Goal: Information Seeking & Learning: Learn about a topic

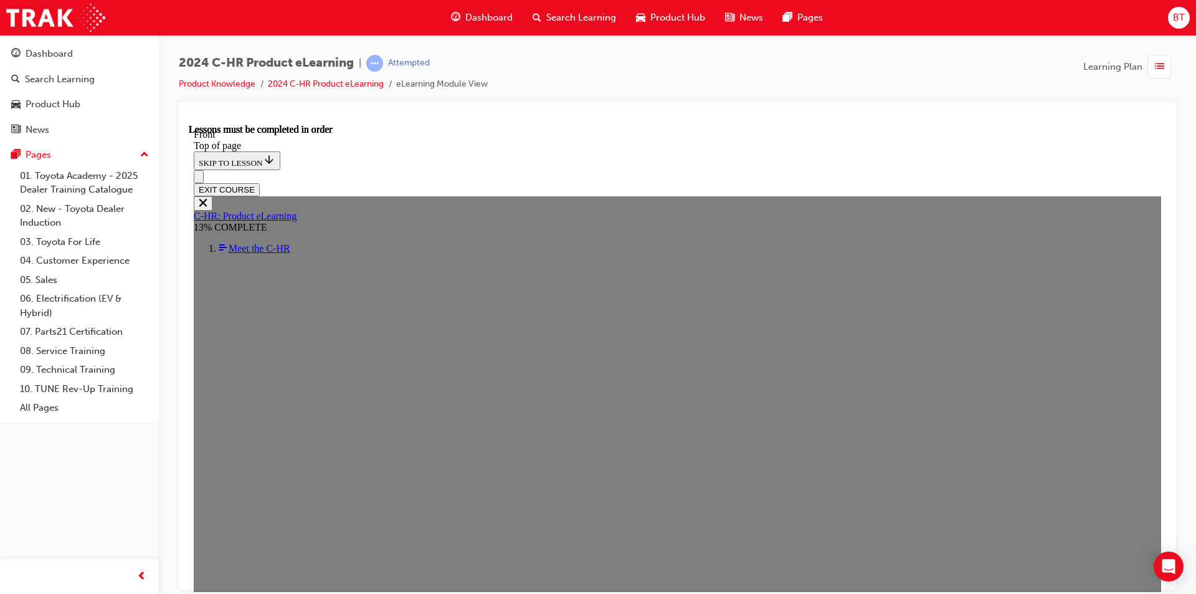
scroll to position [422, 0]
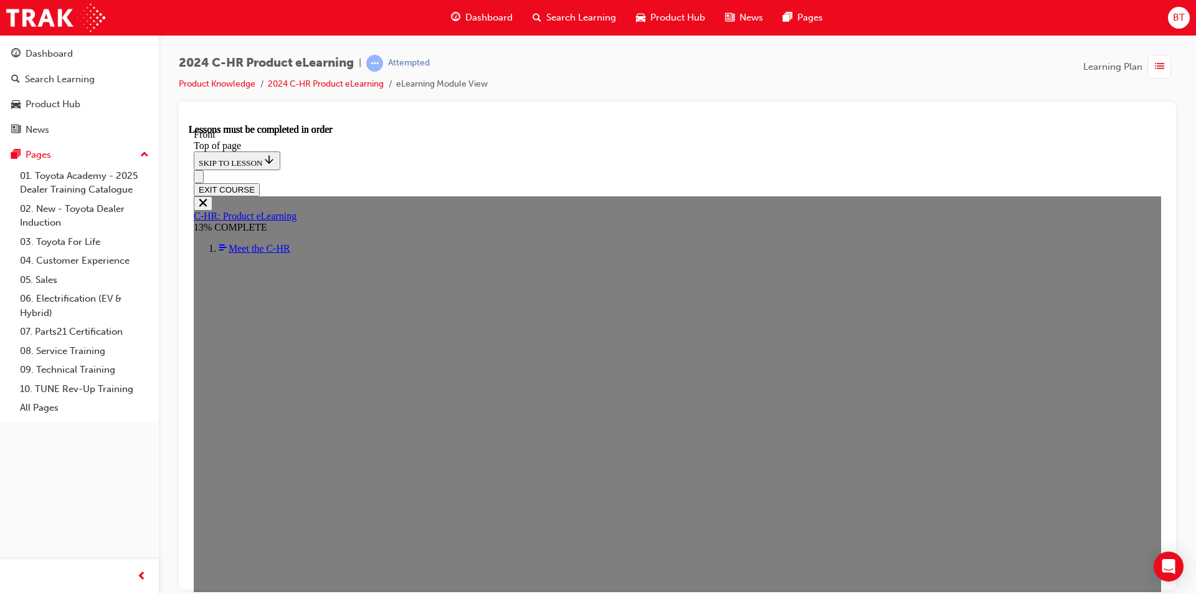
scroll to position [157, 0]
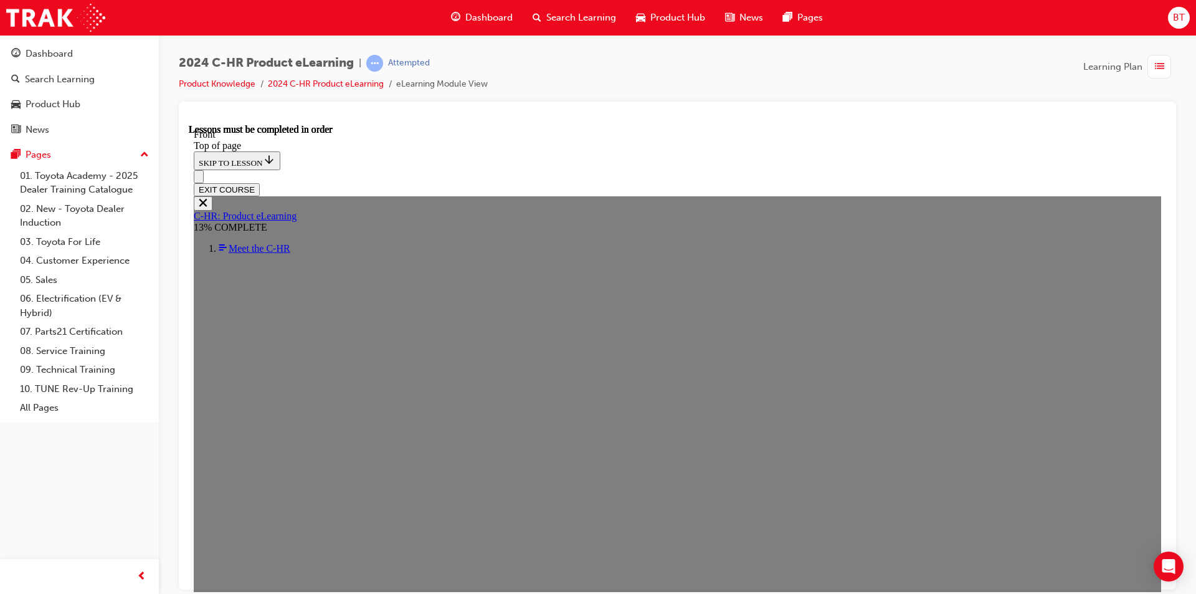
scroll to position [0, 0]
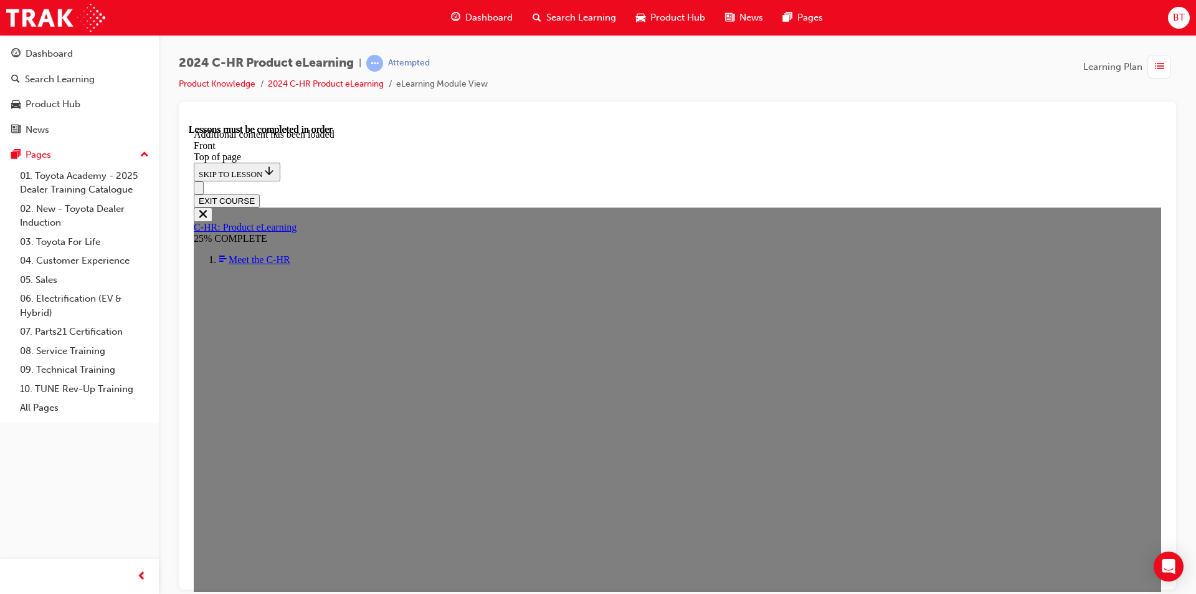
scroll to position [1077, 0]
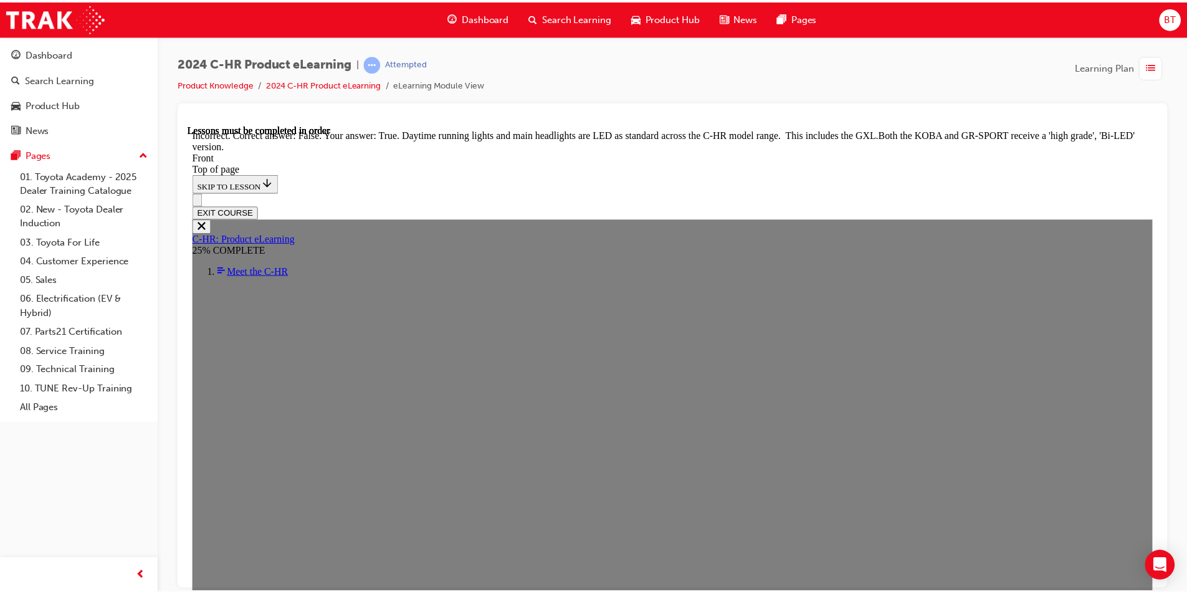
scroll to position [952, 0]
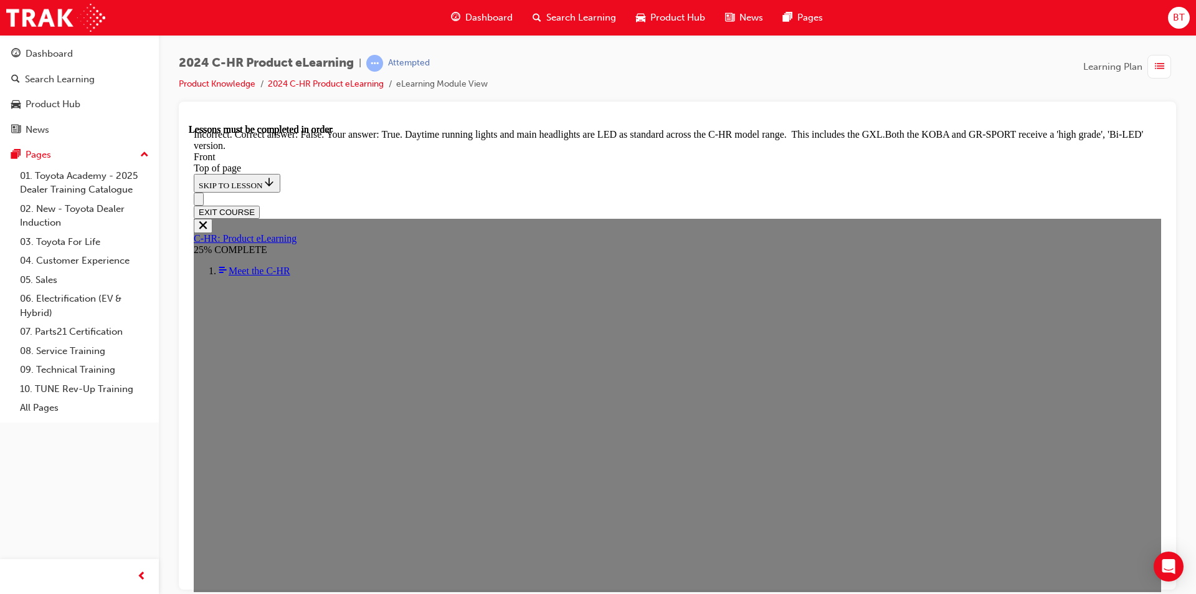
click at [260, 205] on button "EXIT COURSE" at bounding box center [227, 211] width 66 height 13
click at [305, 64] on span "2024 C-HR Product eLearning" at bounding box center [266, 63] width 175 height 14
click at [468, 5] on div "Dashboard" at bounding box center [482, 18] width 82 height 26
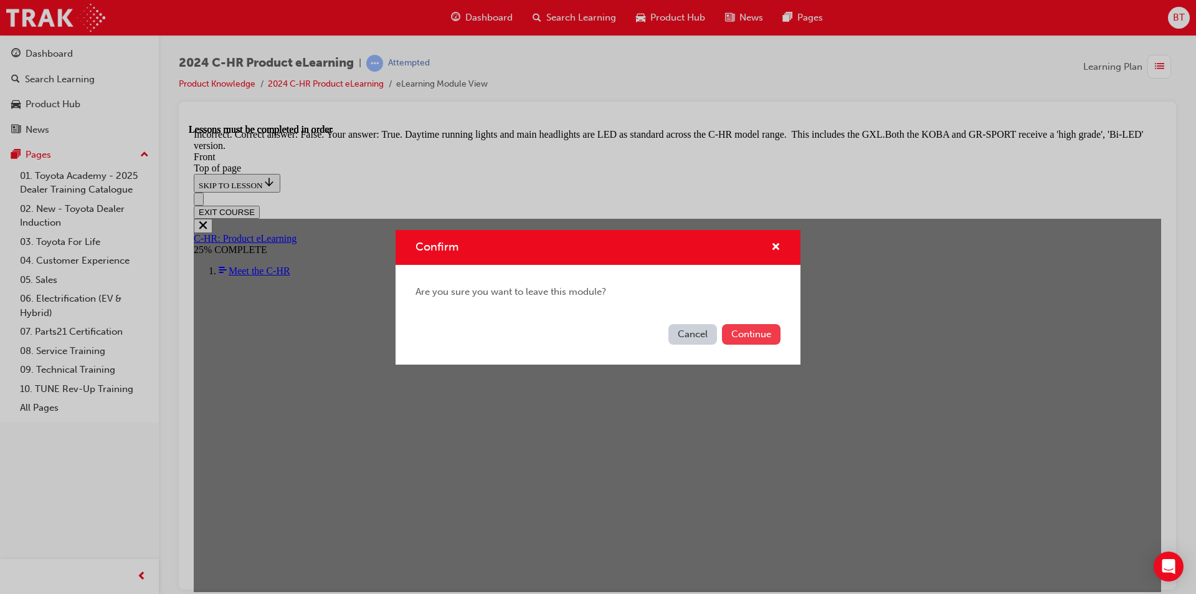
click at [744, 334] on button "Continue" at bounding box center [751, 334] width 59 height 21
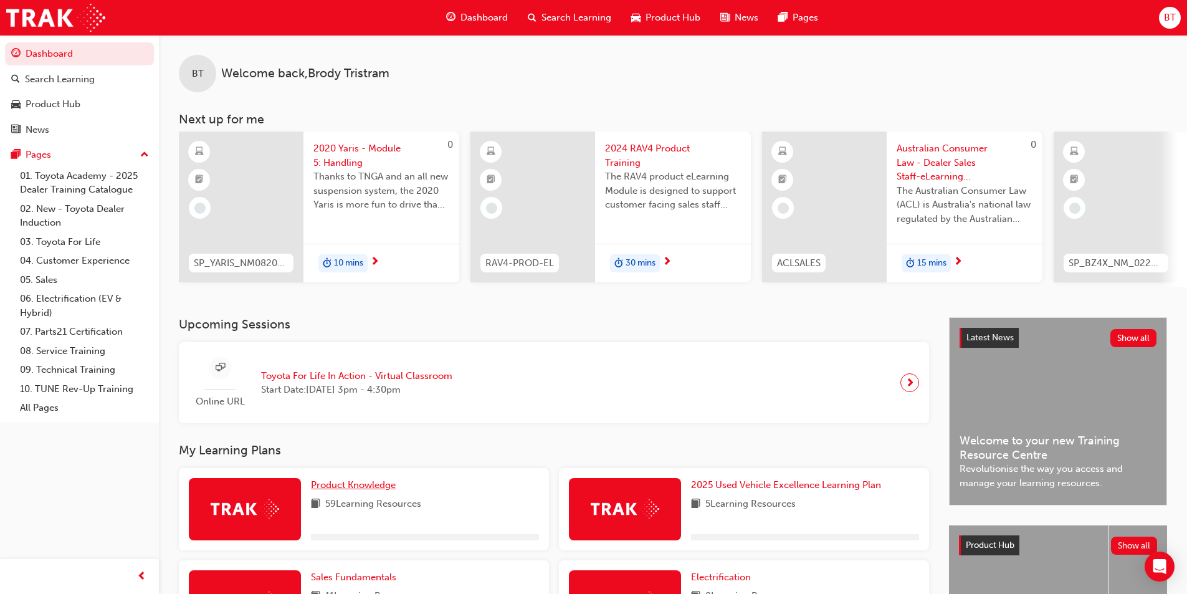
click at [379, 487] on span "Product Knowledge" at bounding box center [353, 484] width 85 height 11
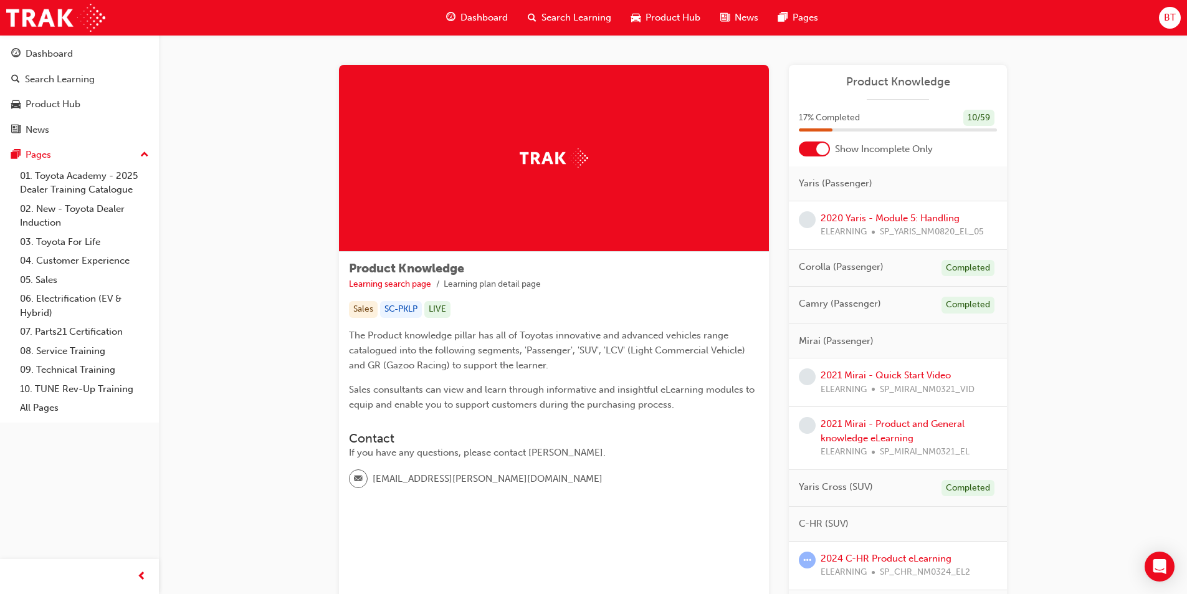
click at [874, 550] on div "2024 C-HR Product eLearning ELEARNING SP_CHR_NM0324_EL2" at bounding box center [898, 565] width 218 height 49
click at [875, 553] on link "2024 C-HR Product eLearning" at bounding box center [885, 558] width 131 height 11
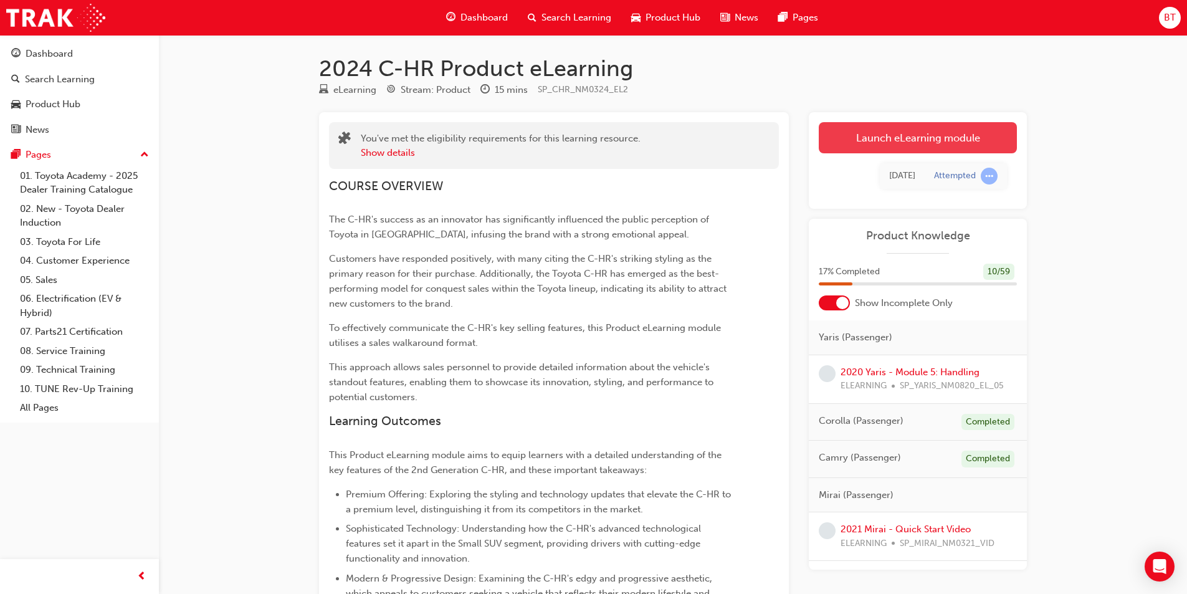
click at [891, 128] on link "Launch eLearning module" at bounding box center [918, 137] width 198 height 31
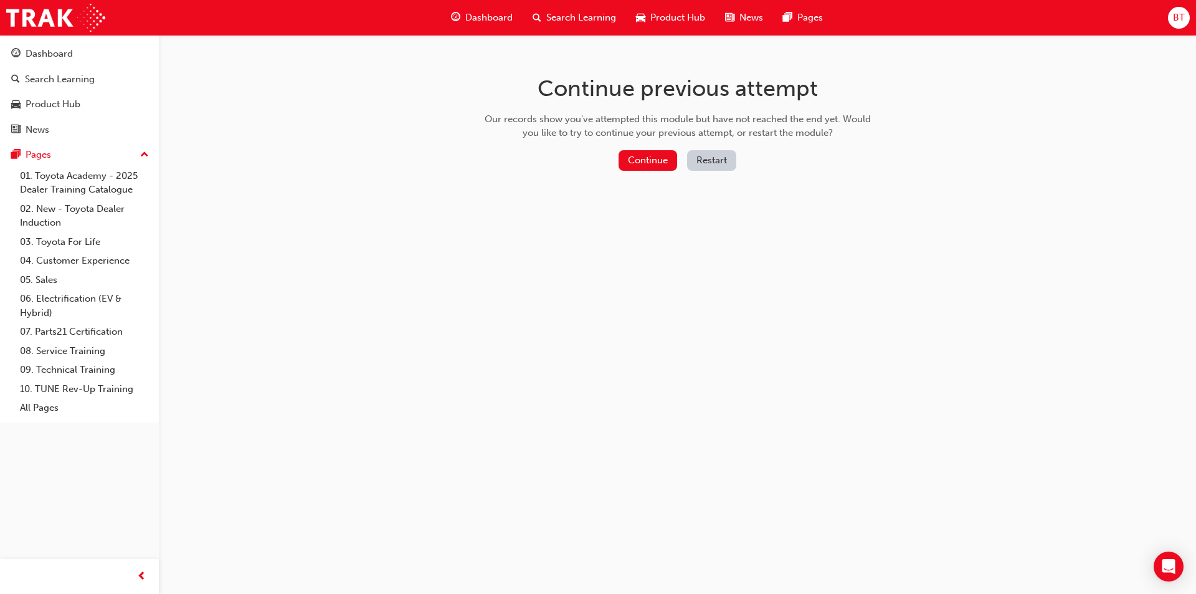
click at [713, 163] on button "Restart" at bounding box center [711, 160] width 49 height 21
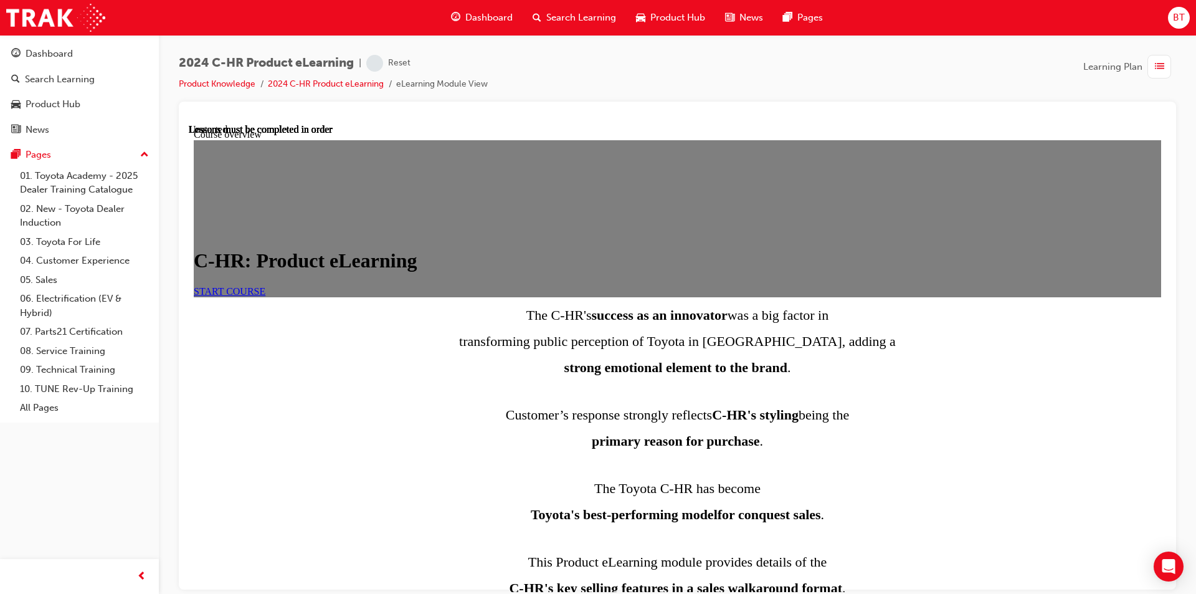
scroll to position [62, 0]
click at [265, 285] on span "START COURSE" at bounding box center [230, 290] width 72 height 11
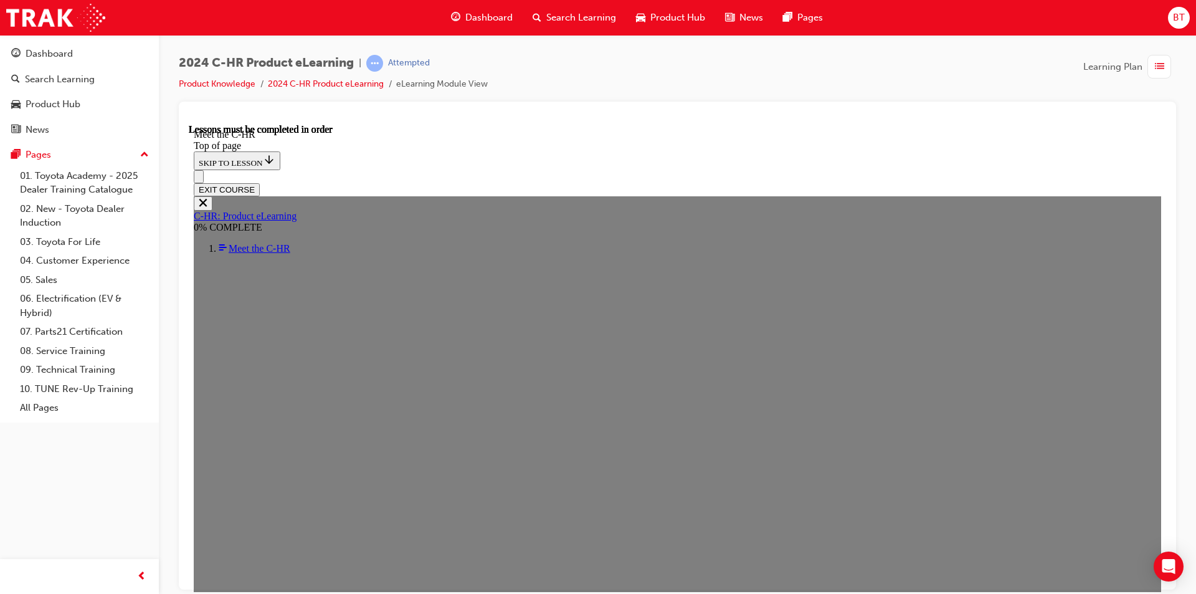
scroll to position [325, 0]
drag, startPoint x: 265, startPoint y: 582, endPoint x: 518, endPoint y: 578, distance: 253.6
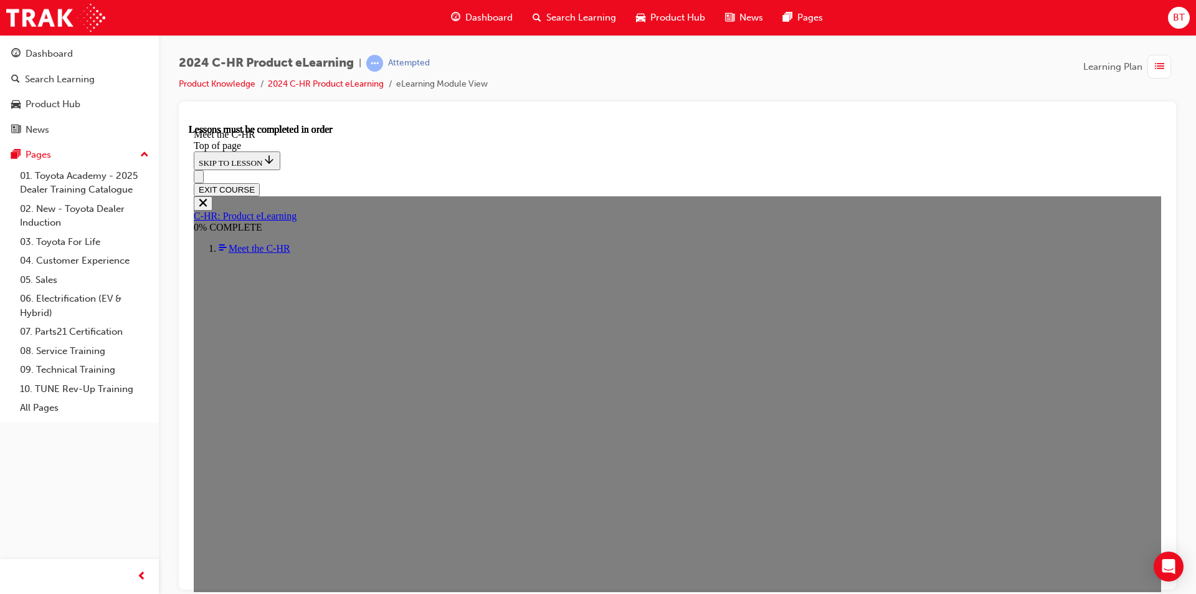
drag, startPoint x: 908, startPoint y: 518, endPoint x: 843, endPoint y: 507, distance: 65.0
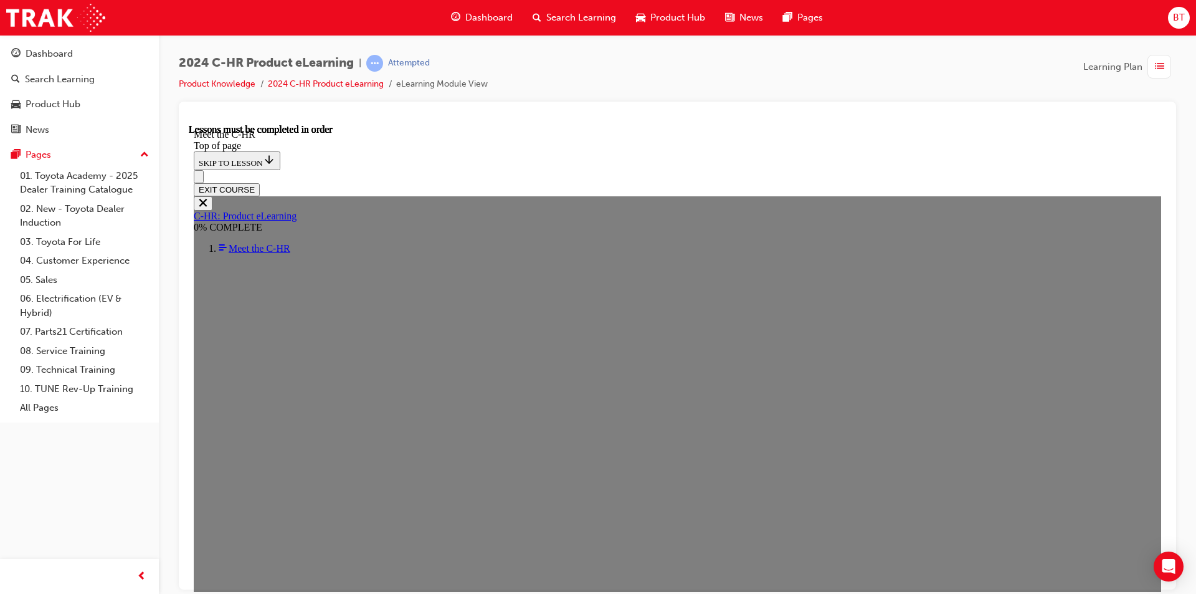
drag, startPoint x: 377, startPoint y: 520, endPoint x: 816, endPoint y: 520, distance: 439.2
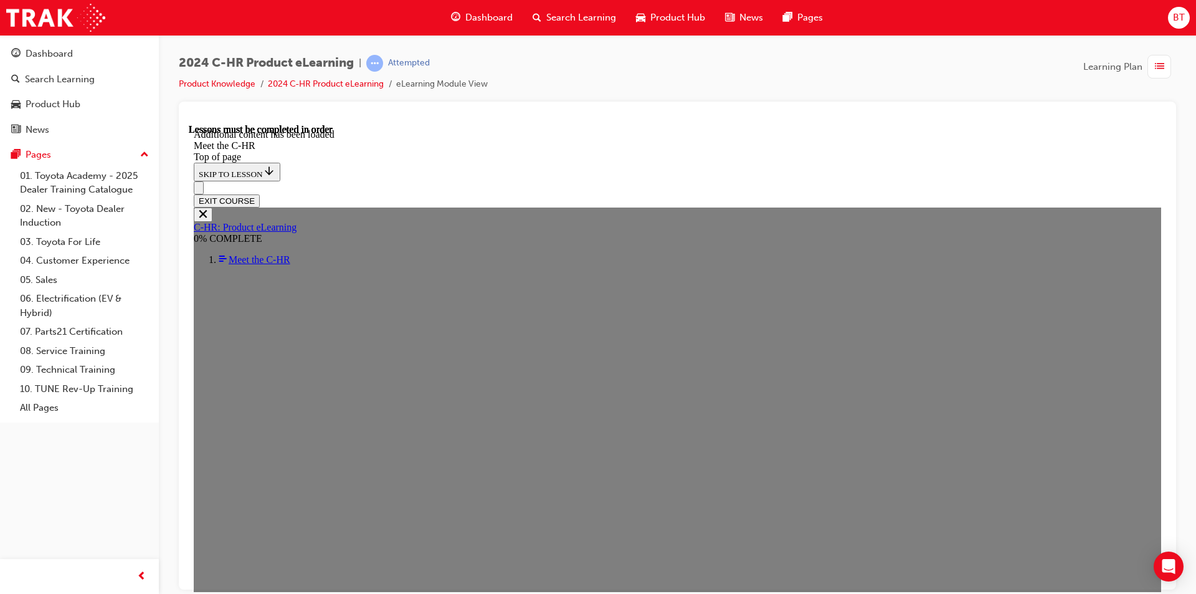
scroll to position [3321, 0]
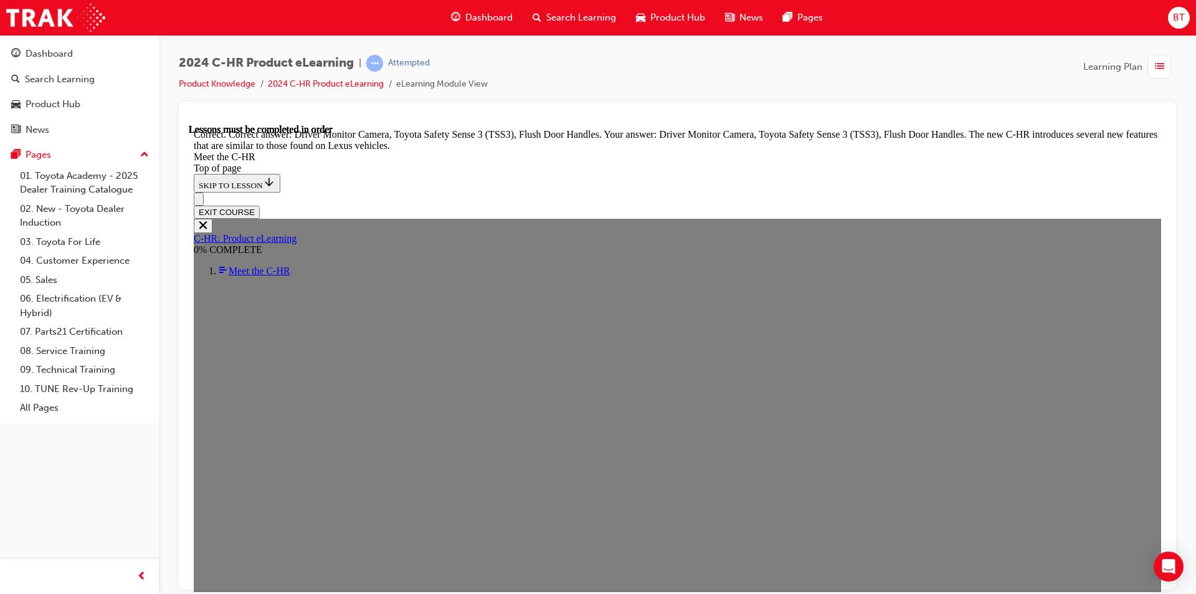
scroll to position [4237, 0]
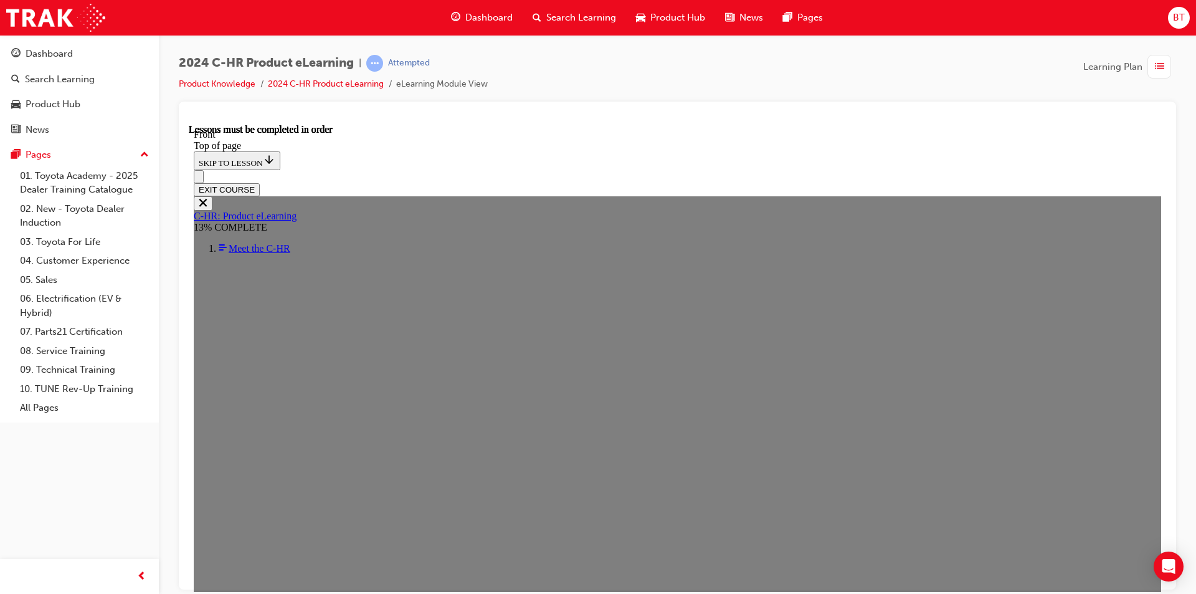
scroll to position [355, 0]
drag, startPoint x: 1043, startPoint y: 303, endPoint x: 1002, endPoint y: 308, distance: 41.3
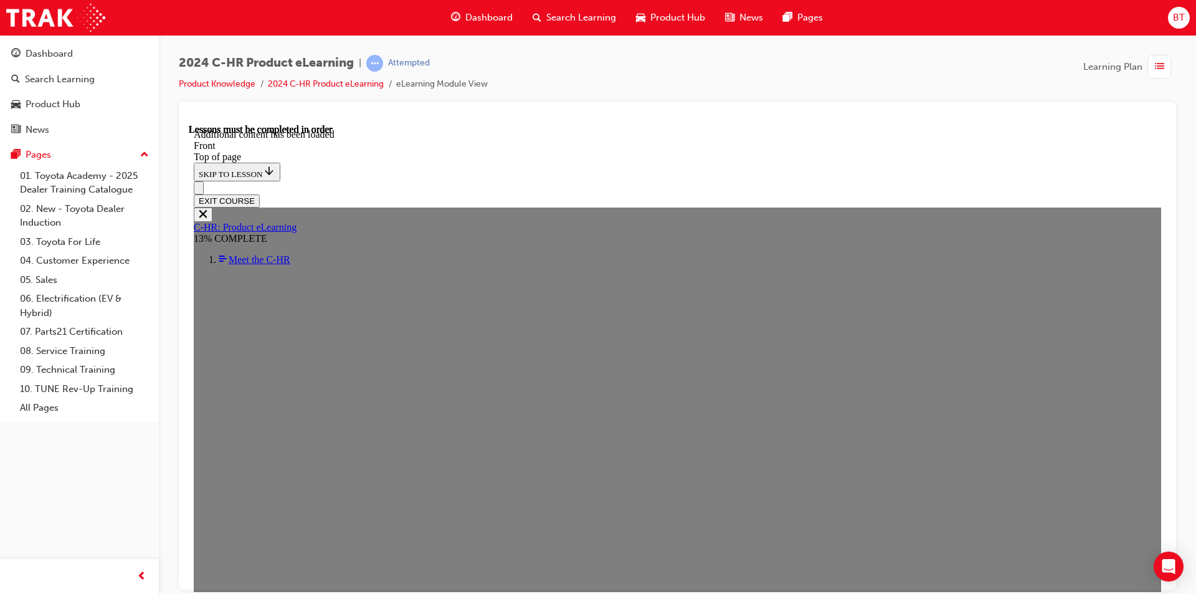
scroll to position [1139, 0]
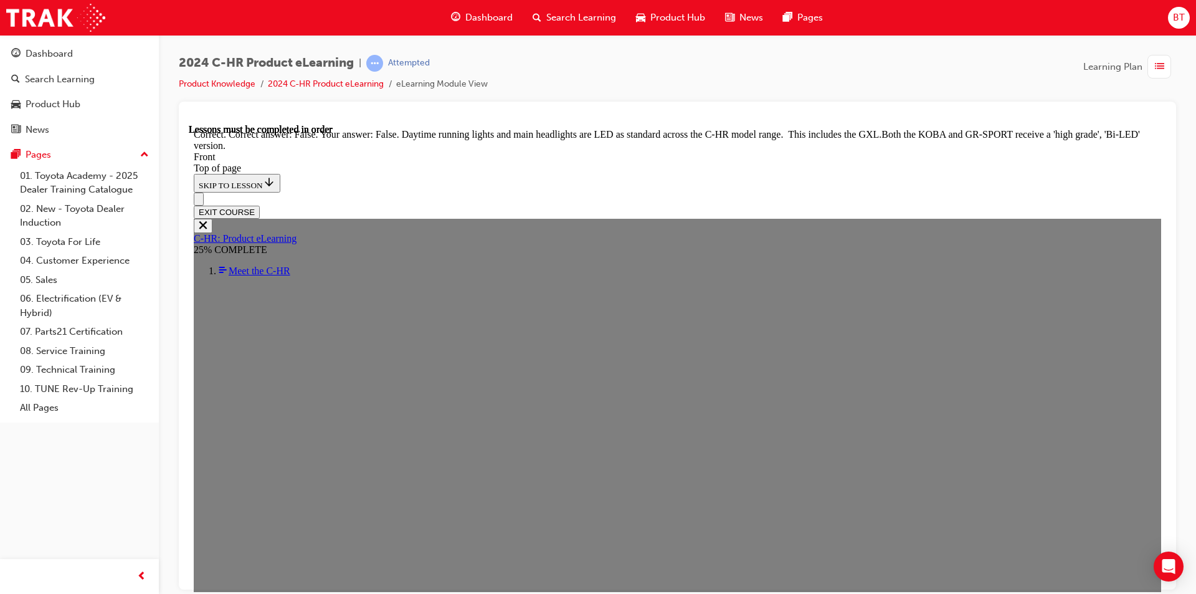
scroll to position [1489, 0]
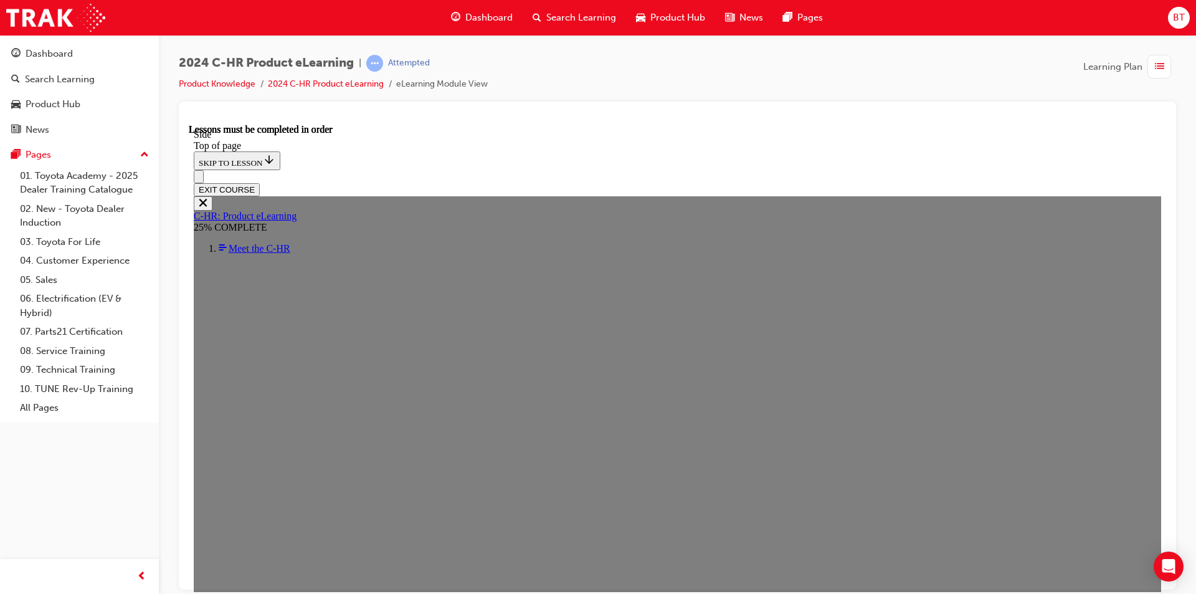
scroll to position [230, 0]
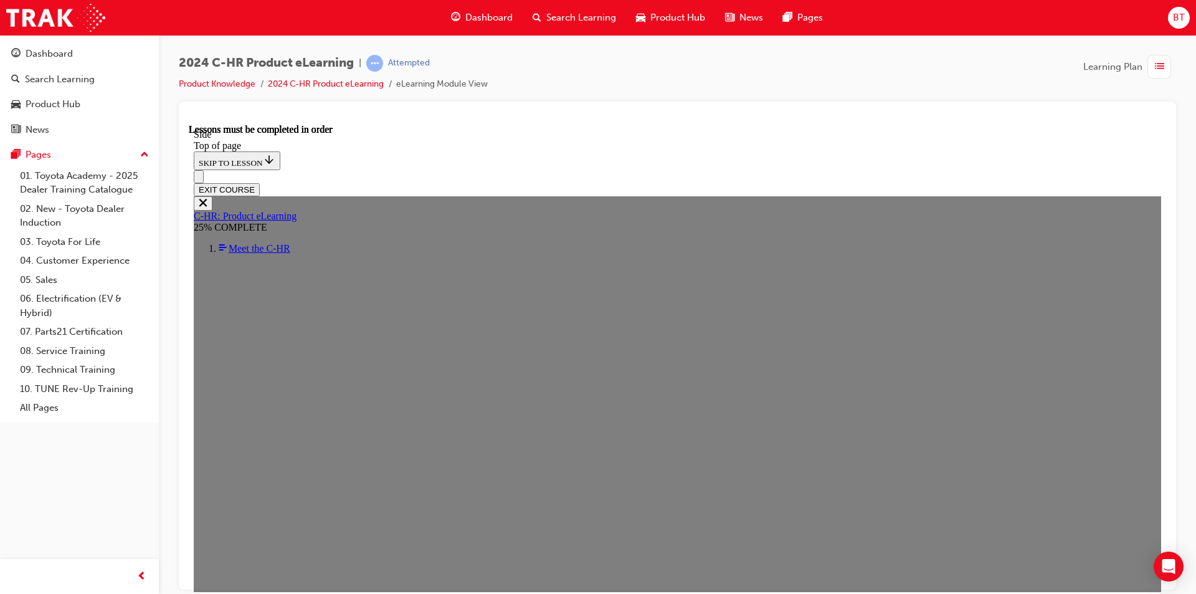
drag, startPoint x: 1079, startPoint y: 452, endPoint x: 1004, endPoint y: 528, distance: 107.0
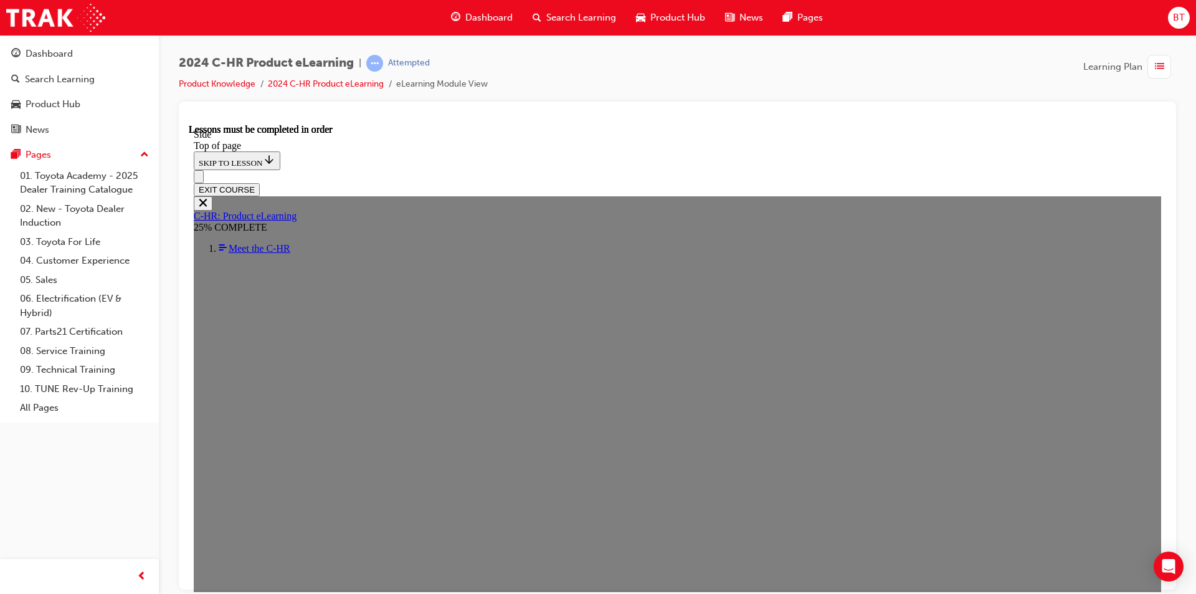
scroll to position [130, 0]
drag, startPoint x: 981, startPoint y: 301, endPoint x: 1134, endPoint y: 431, distance: 200.7
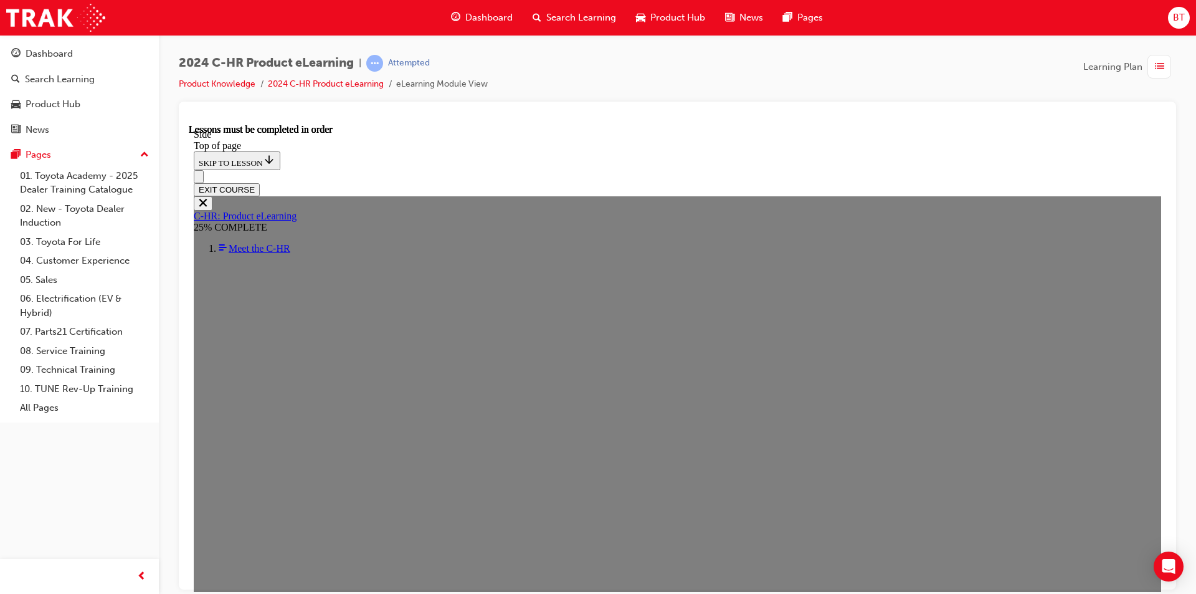
scroll to position [130, 0]
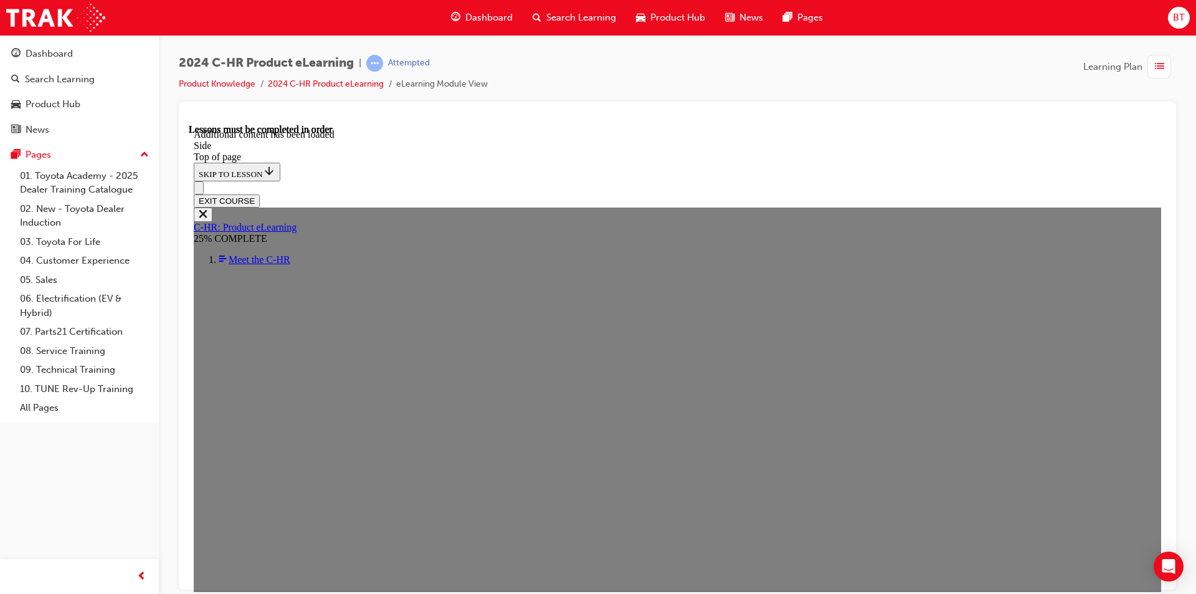
scroll to position [408, 0]
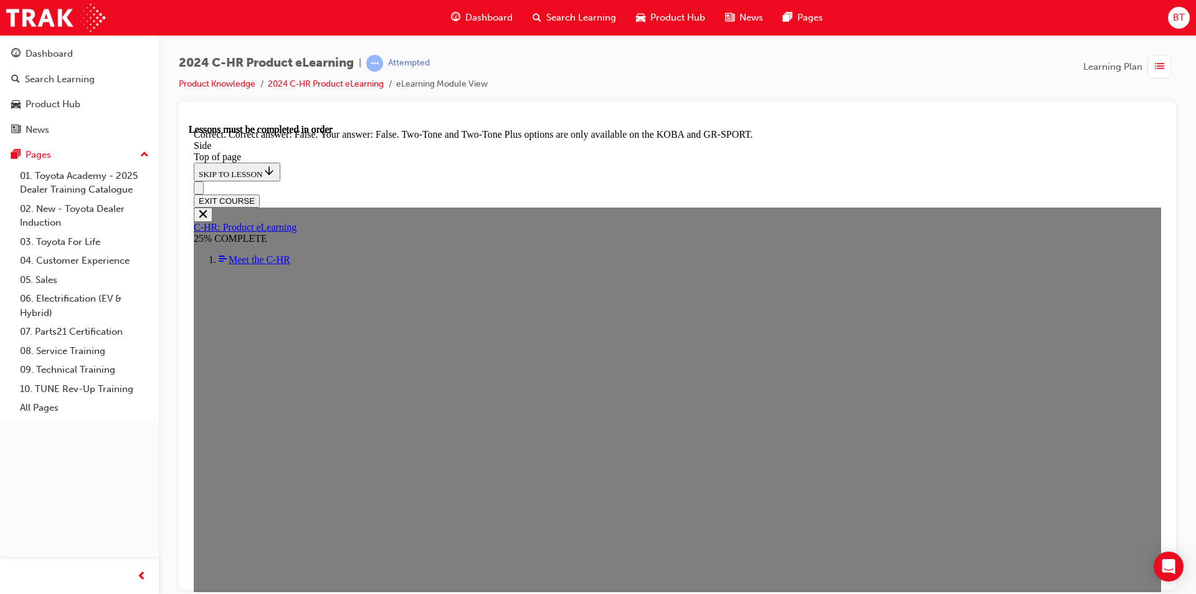
drag, startPoint x: 974, startPoint y: 411, endPoint x: 447, endPoint y: 442, distance: 528.5
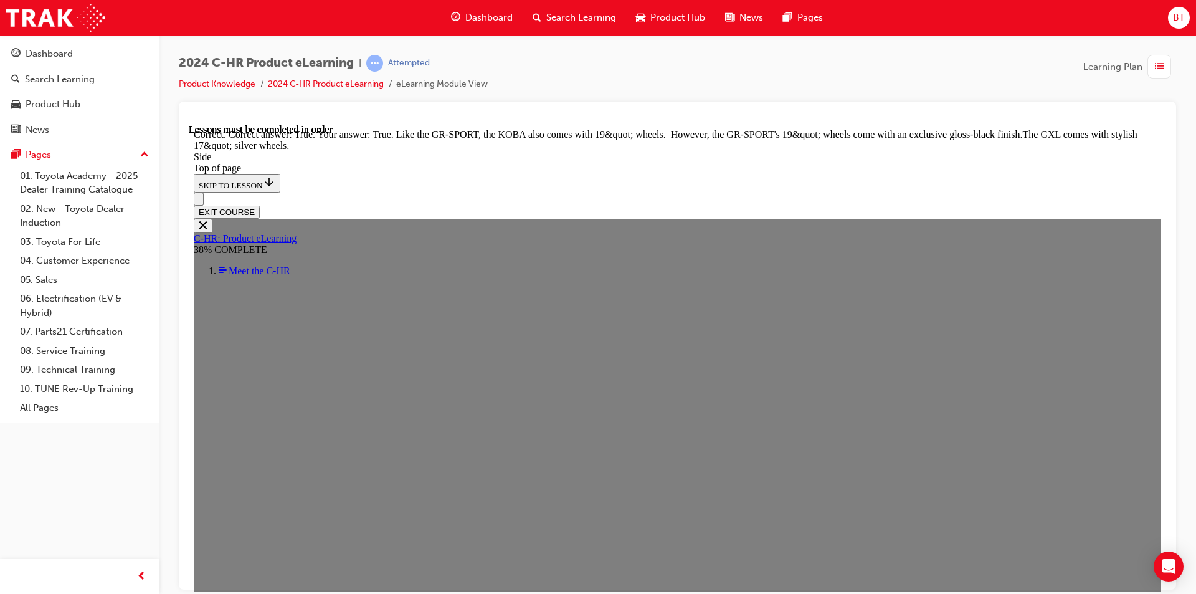
scroll to position [1529, 0]
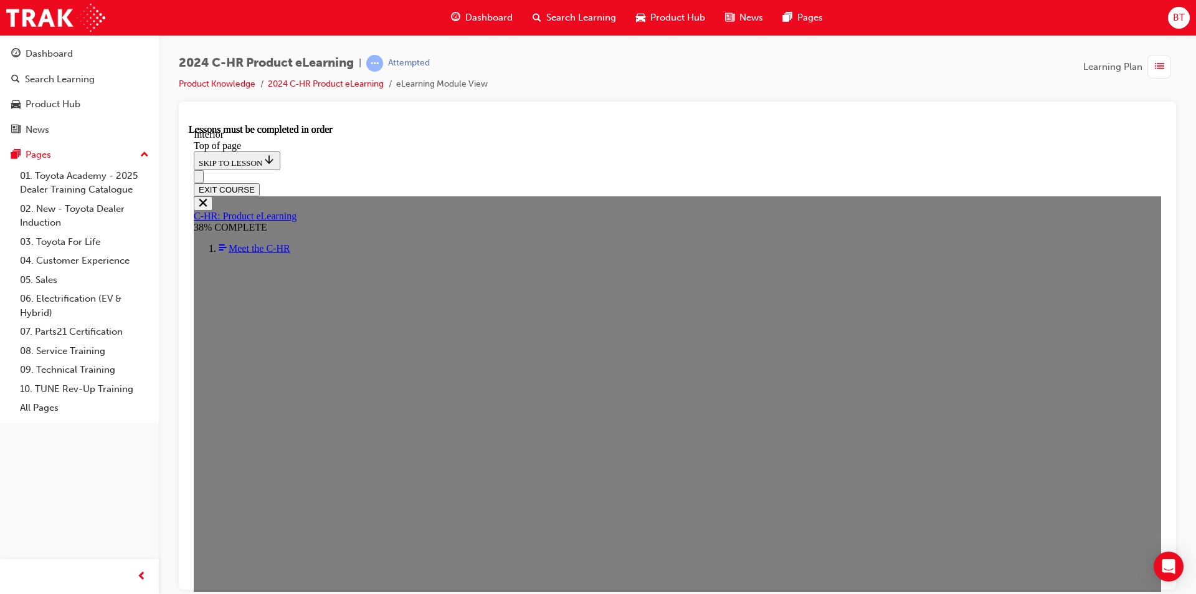
scroll to position [480, 0]
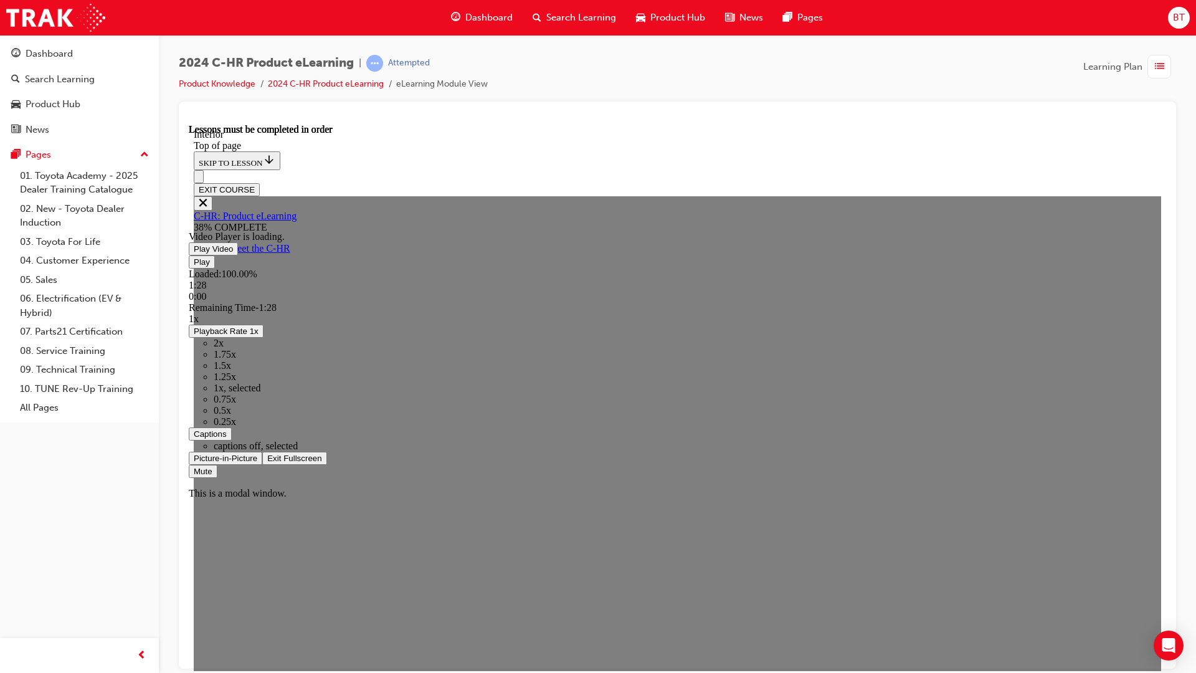
click at [267, 462] on span "Video player" at bounding box center [267, 457] width 0 height 9
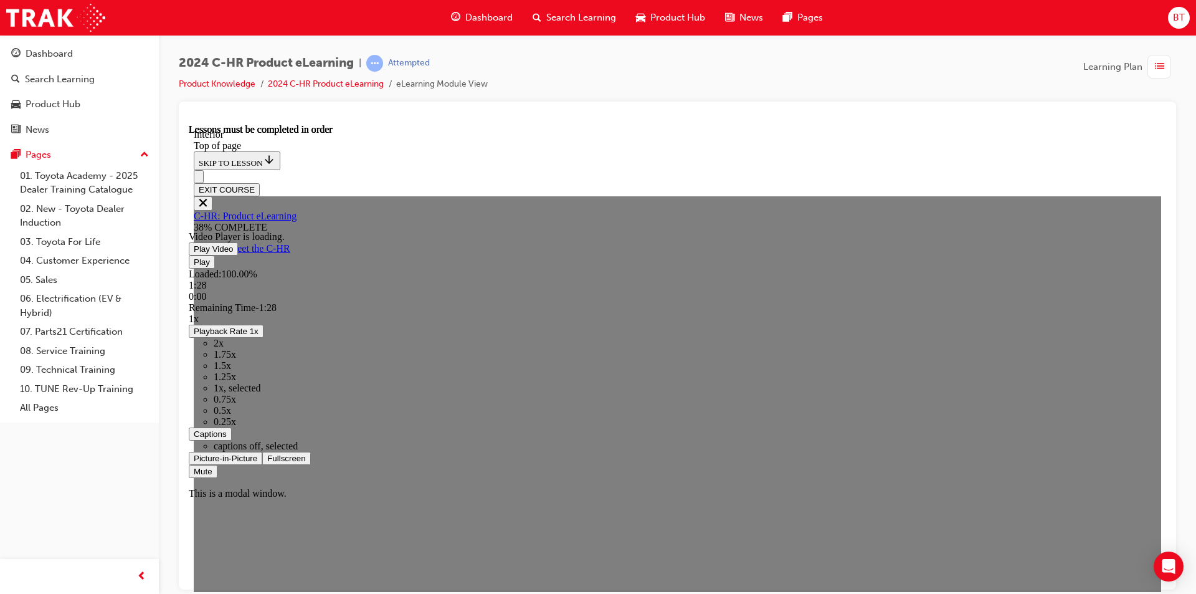
scroll to position [315, 0]
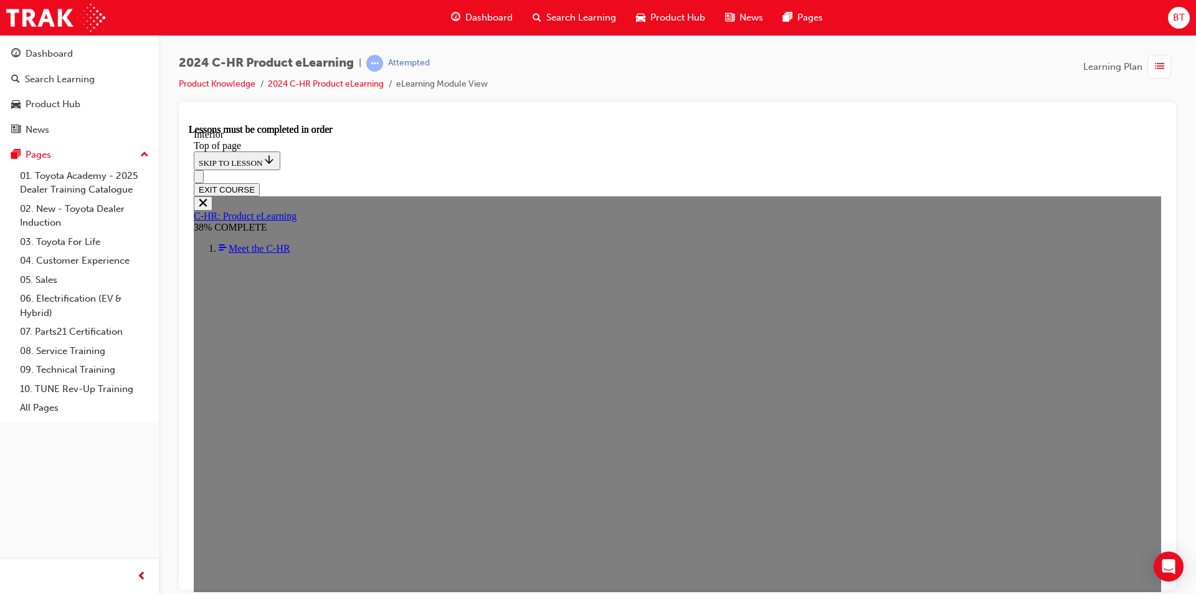
scroll to position [62, 0]
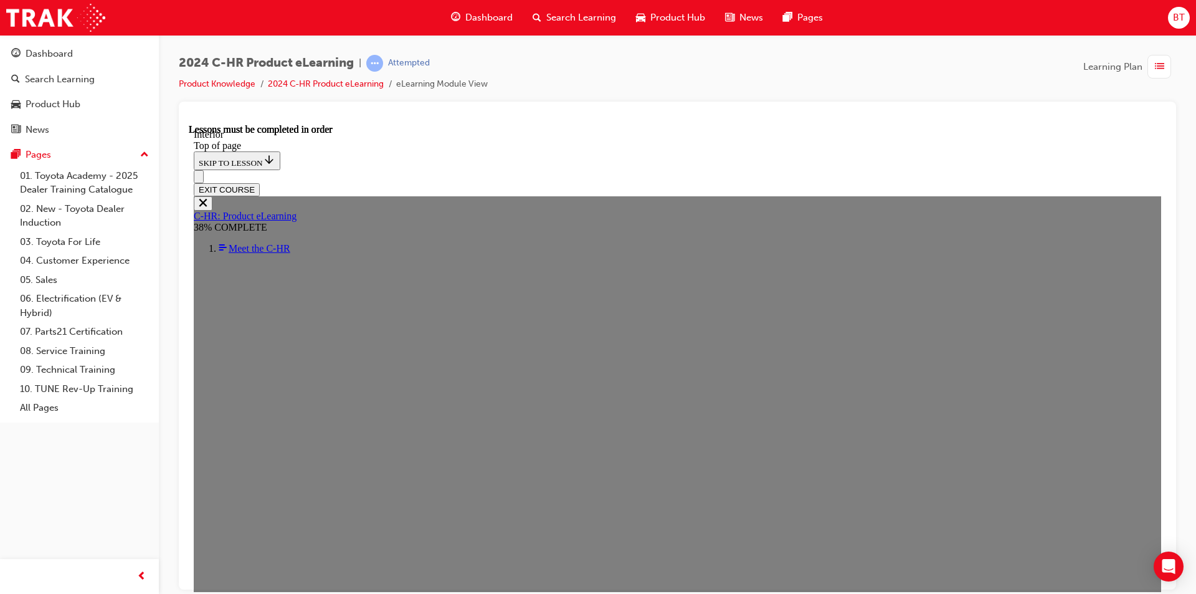
drag, startPoint x: 646, startPoint y: 573, endPoint x: 657, endPoint y: 581, distance: 13.5
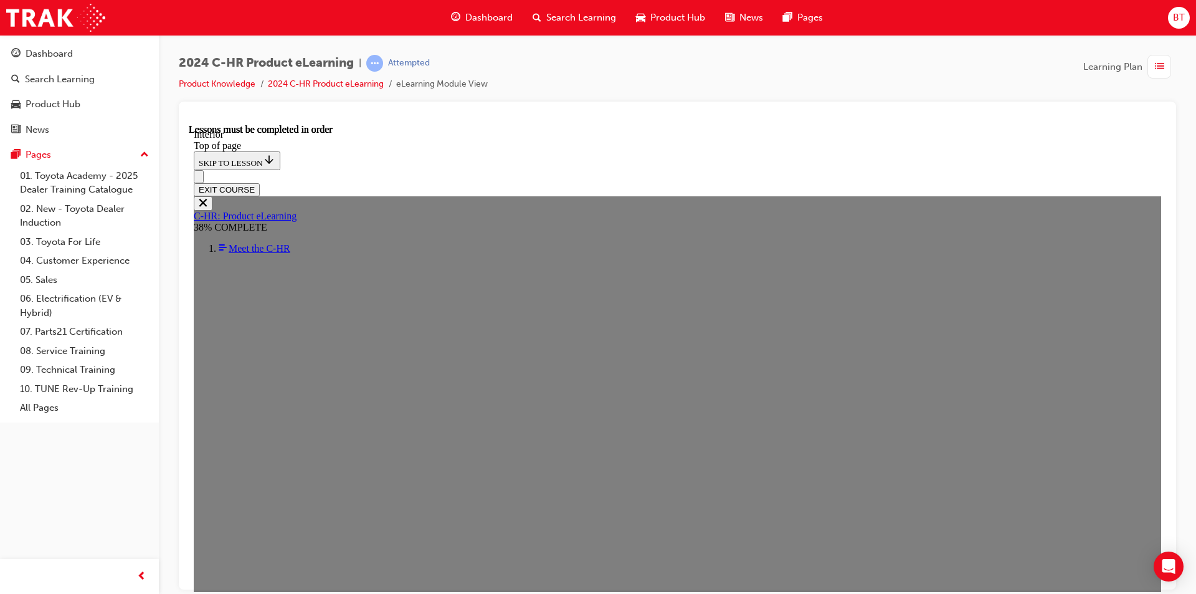
click at [1195, 336] on div "2024 C-HR Product eLearning | Attempted Product Knowledge 2024 C-HR Product eLe…" at bounding box center [677, 299] width 1037 height 528
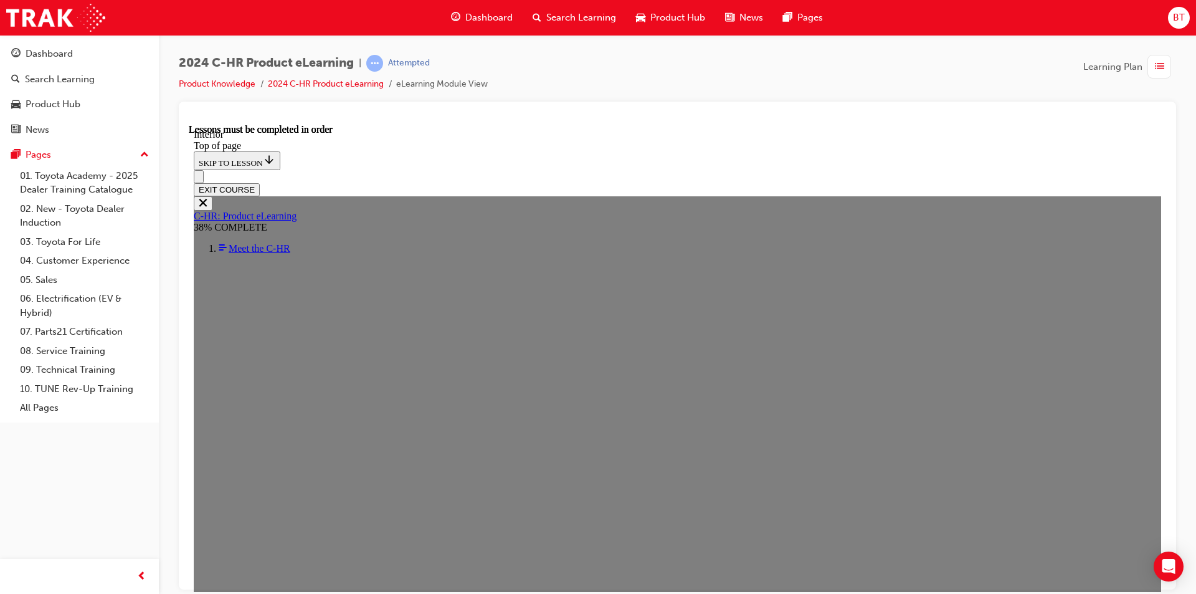
scroll to position [868, 0]
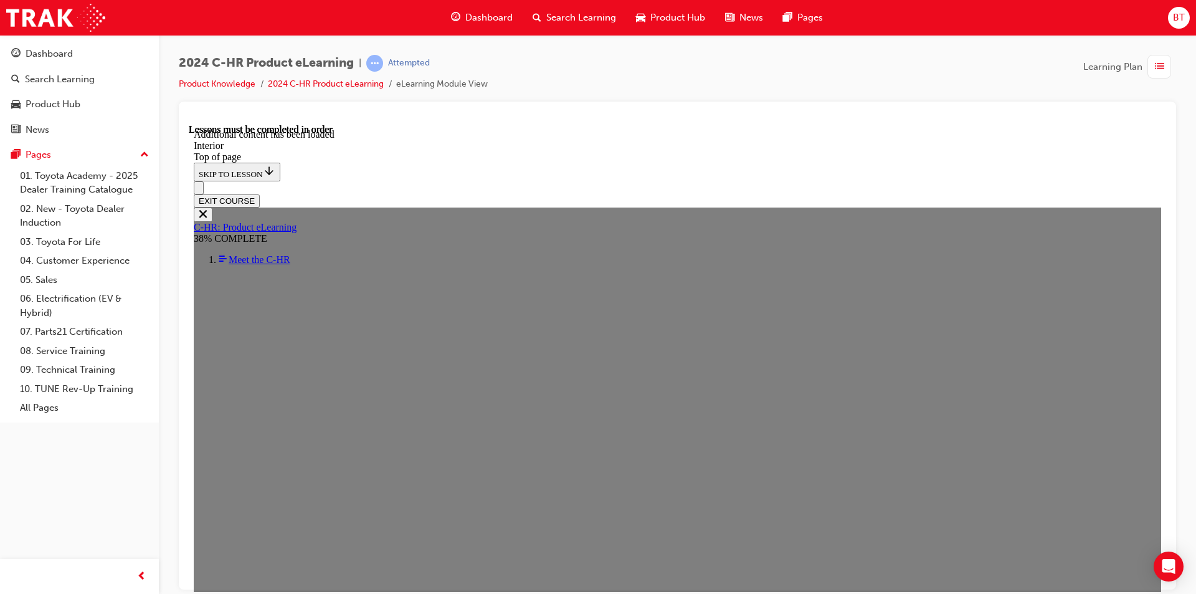
scroll to position [1328, 0]
drag, startPoint x: 217, startPoint y: 257, endPoint x: 275, endPoint y: 212, distance: 72.4
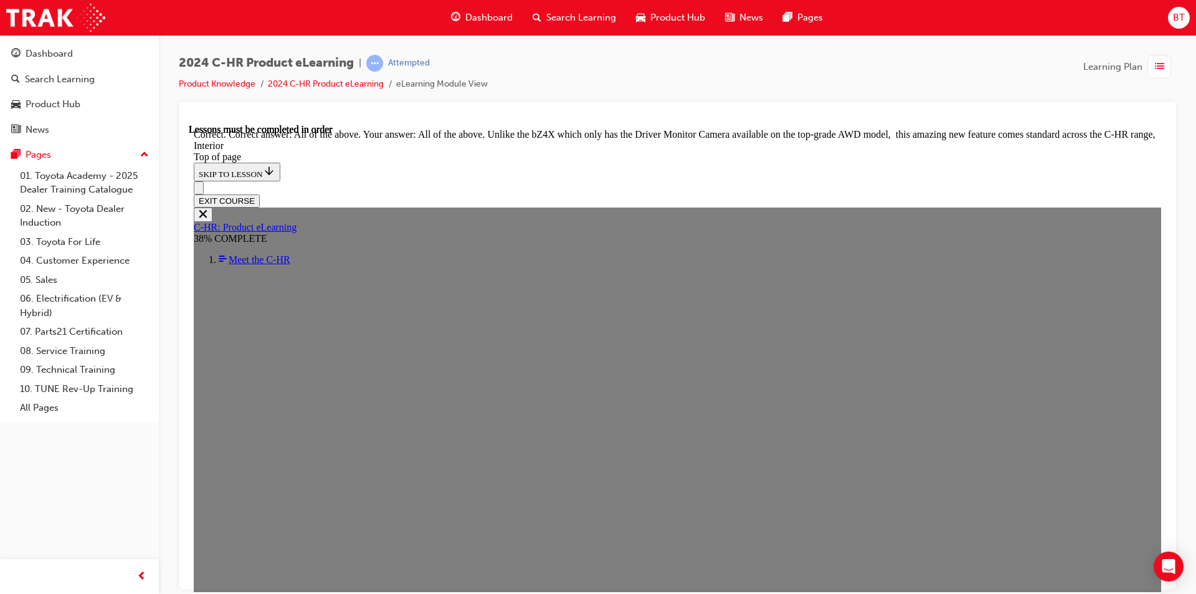
scroll to position [2013, 0]
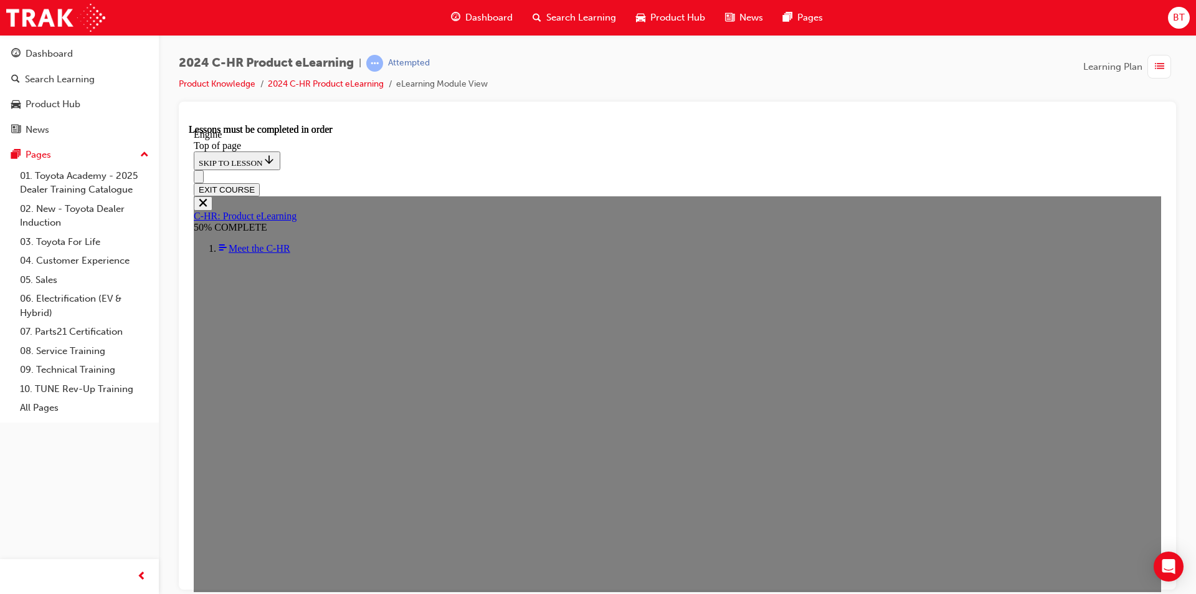
scroll to position [853, 0]
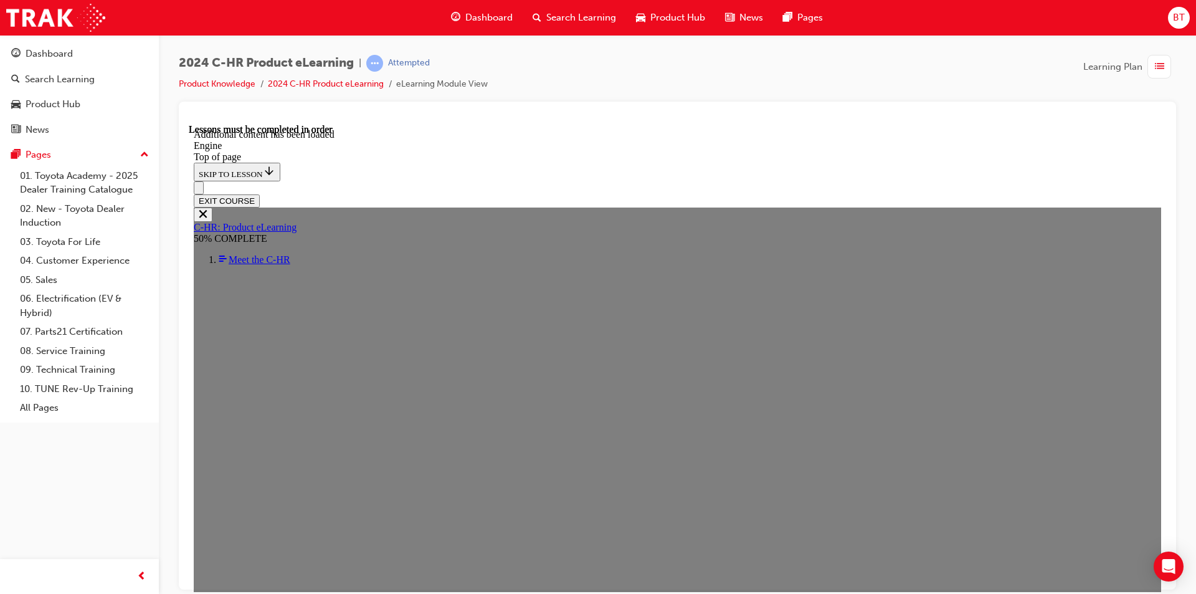
scroll to position [1725, 0]
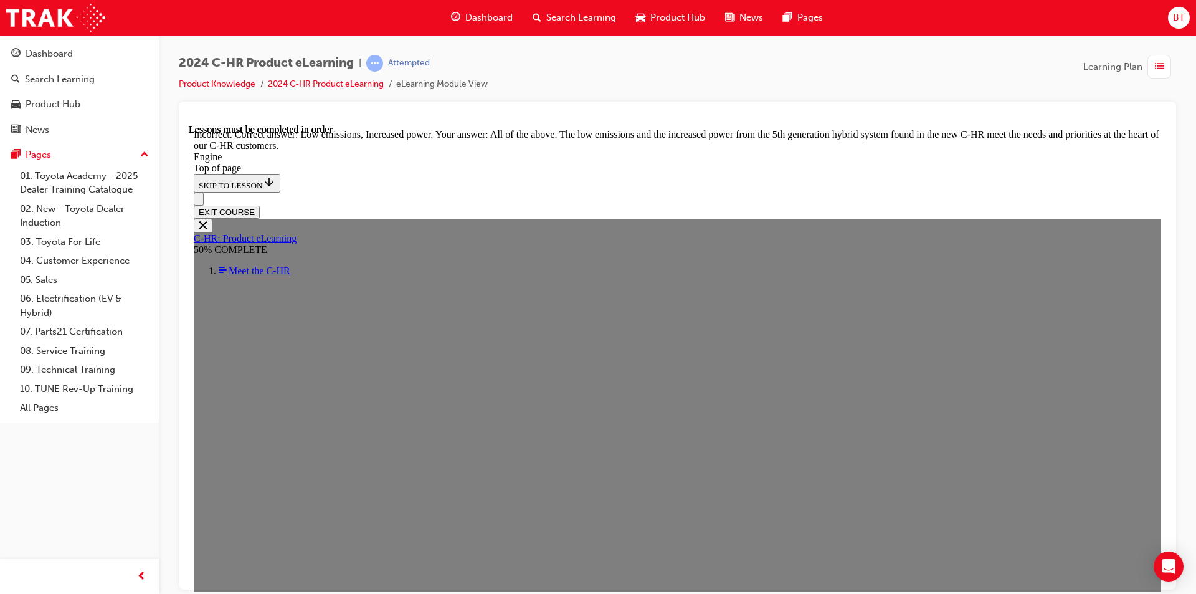
scroll to position [2472, 0]
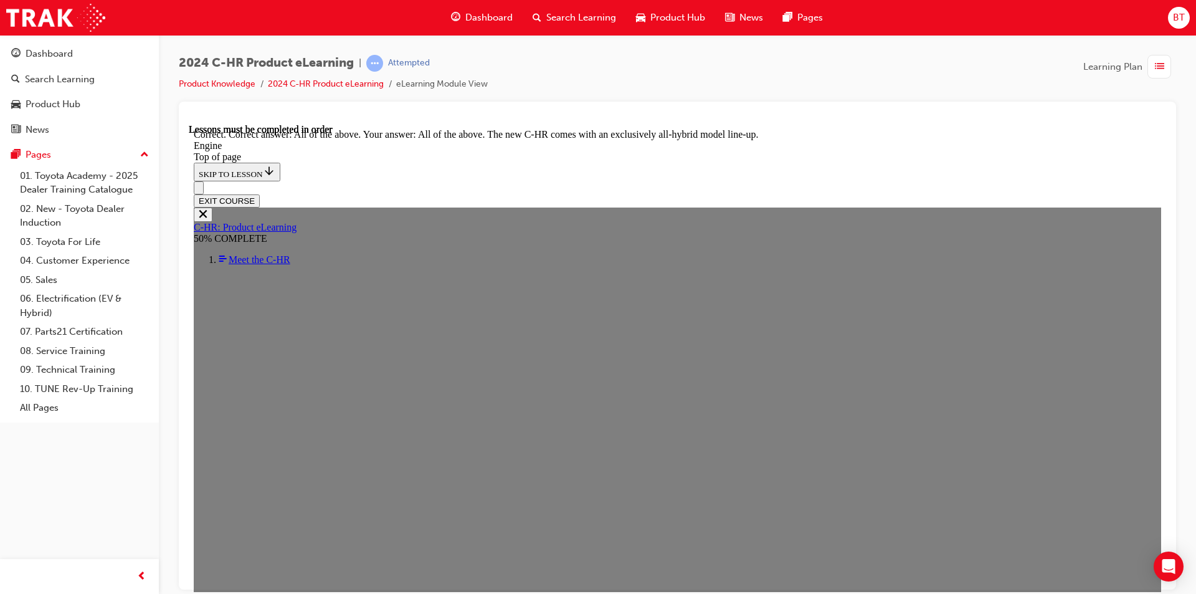
scroll to position [3405, 0]
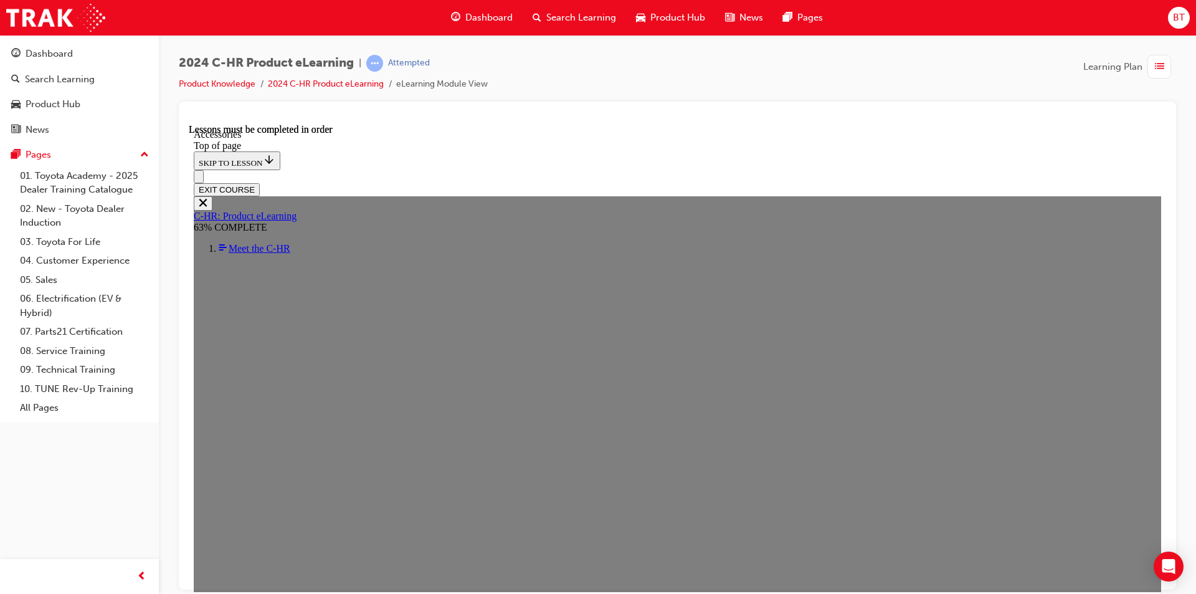
scroll to position [293, 0]
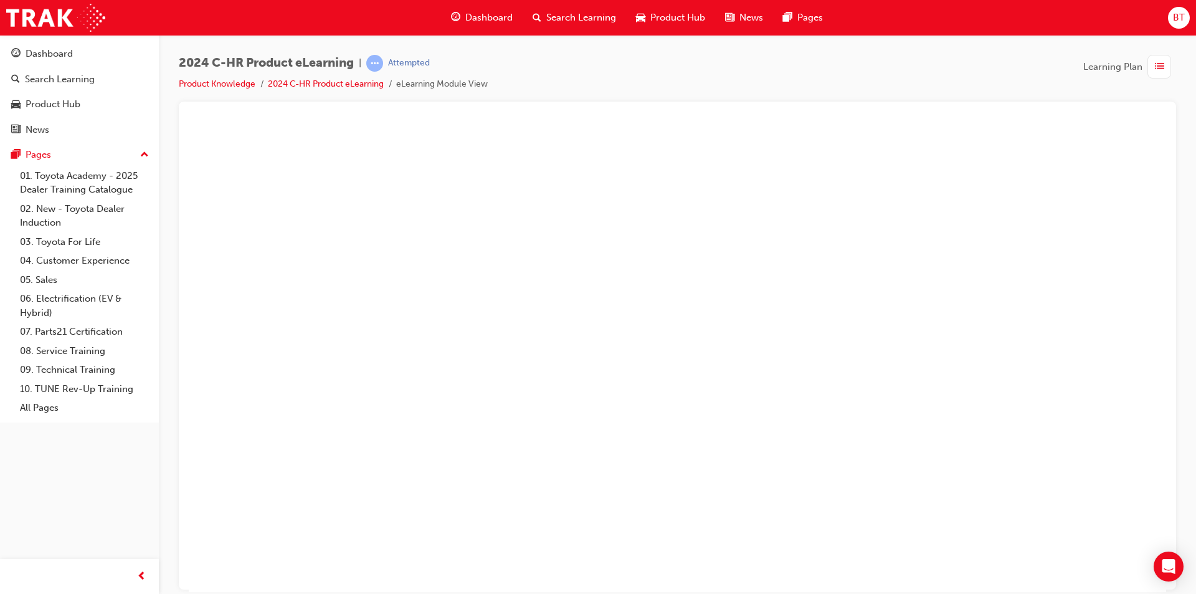
click at [587, 295] on button "Unzoom image" at bounding box center [677, 357] width 977 height 468
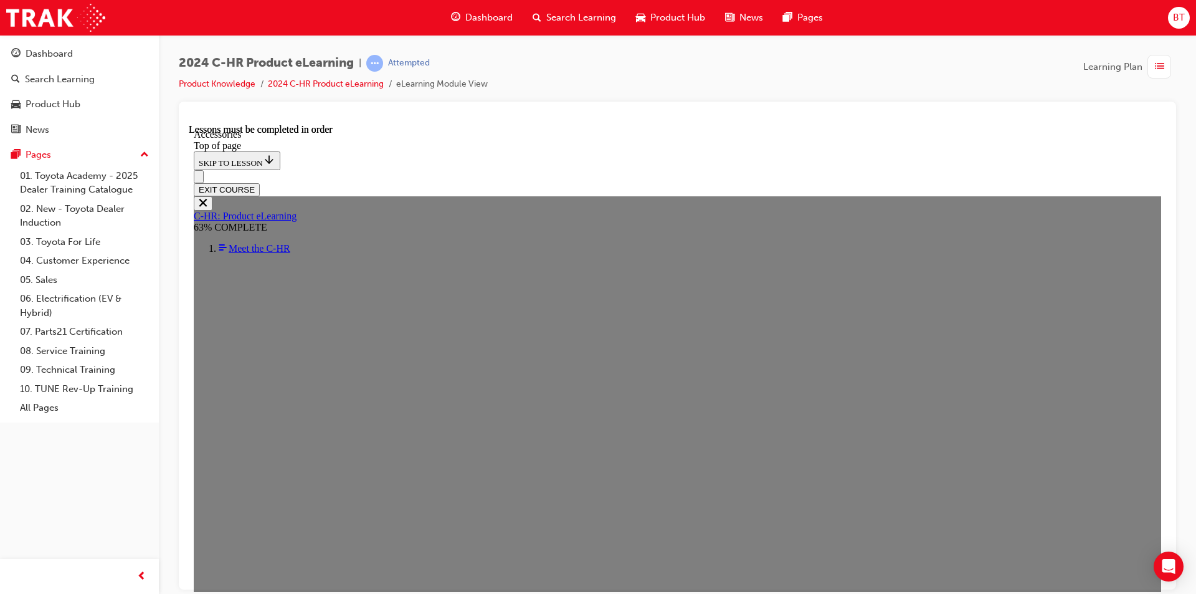
scroll to position [349, 0]
